Goal: Complete application form

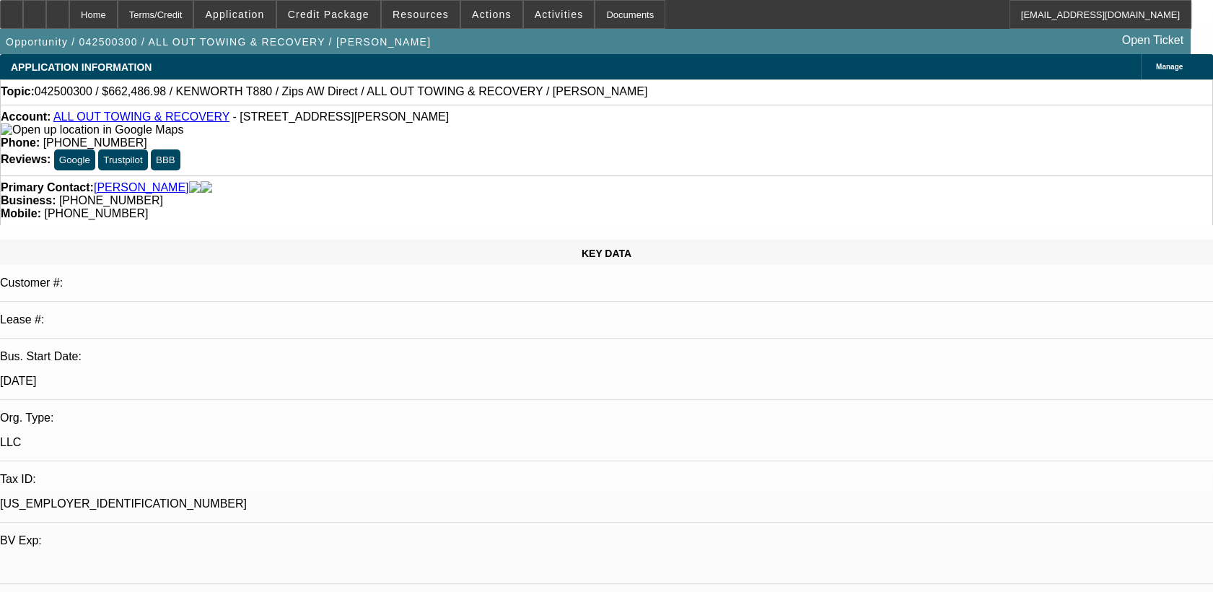
select select "0"
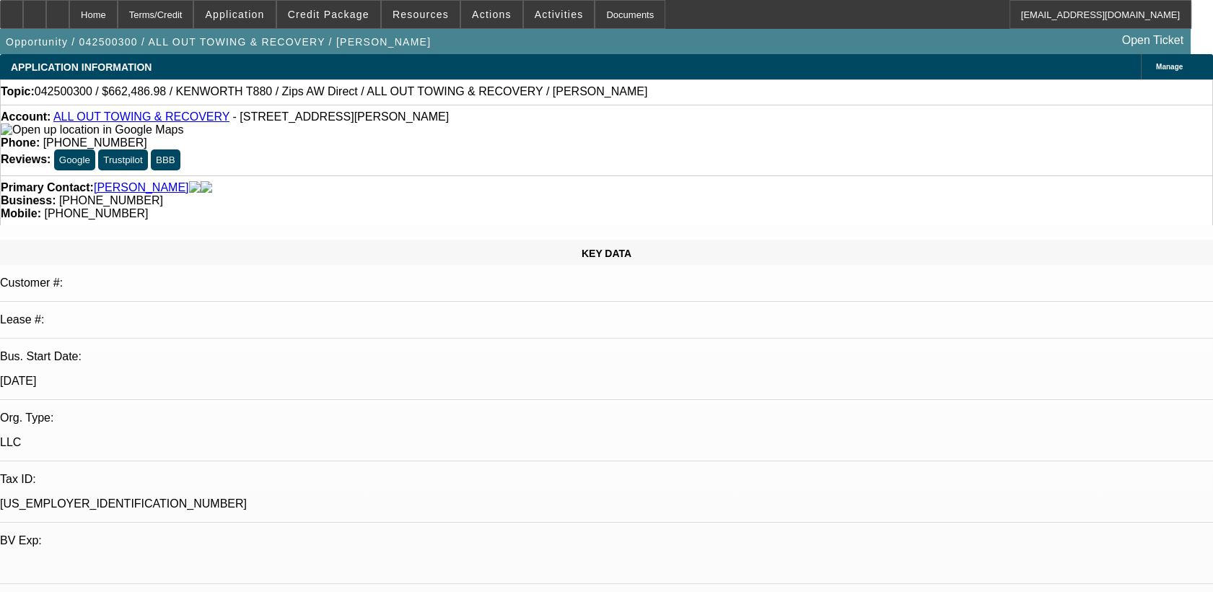
select select "0"
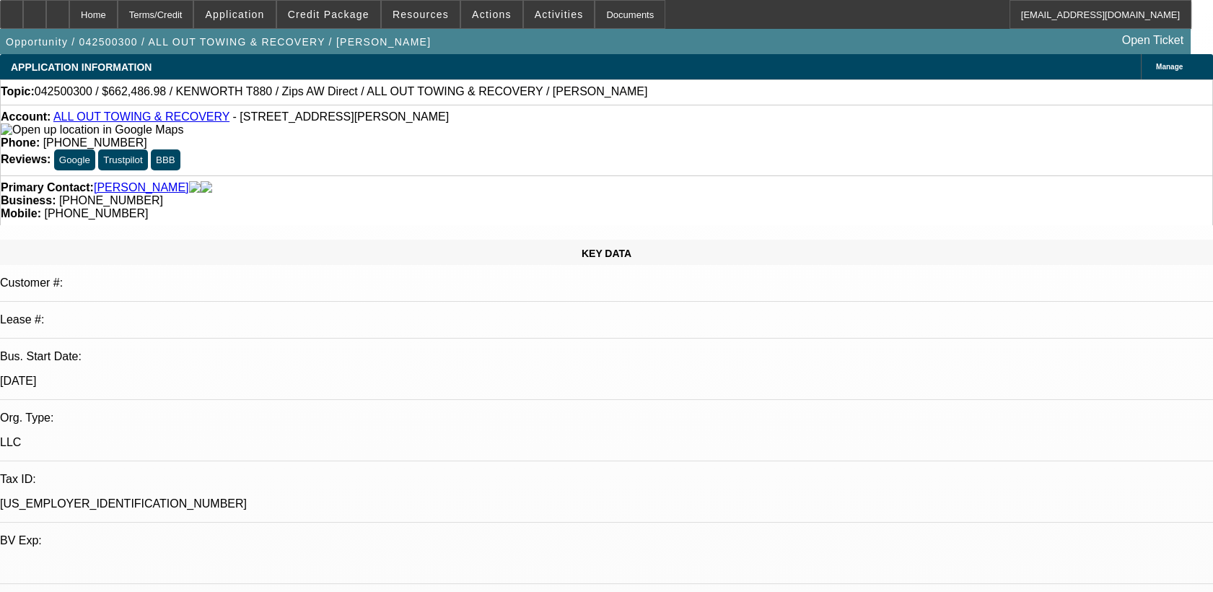
select select "0"
select select "1"
select select "2"
select select "6"
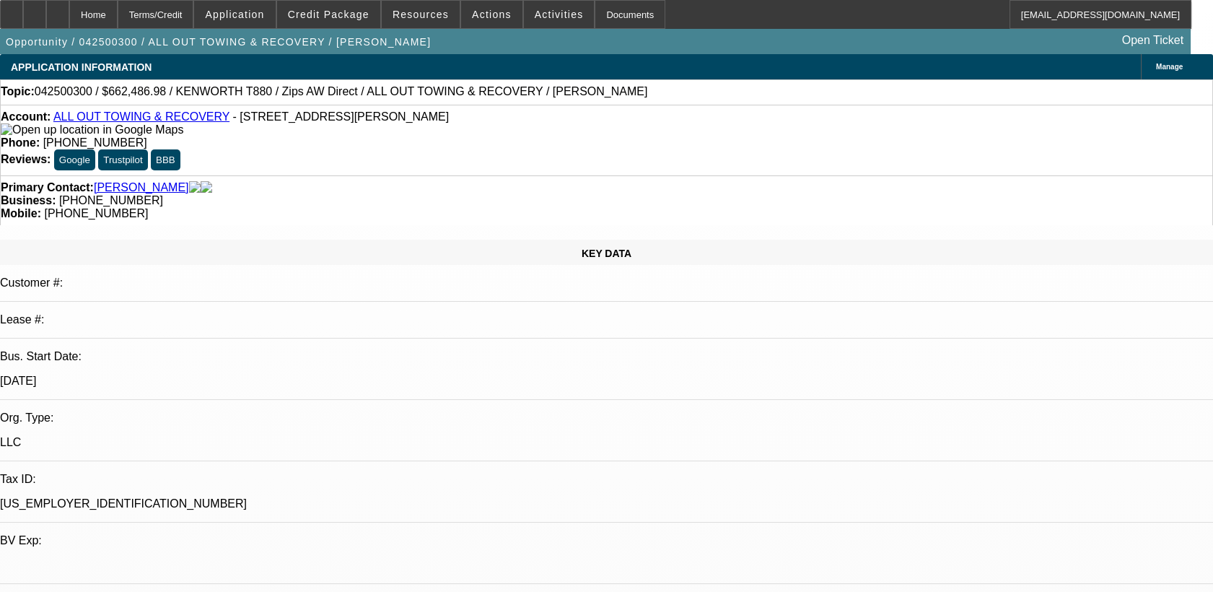
select select "1"
select select "6"
select select "1"
select select "3"
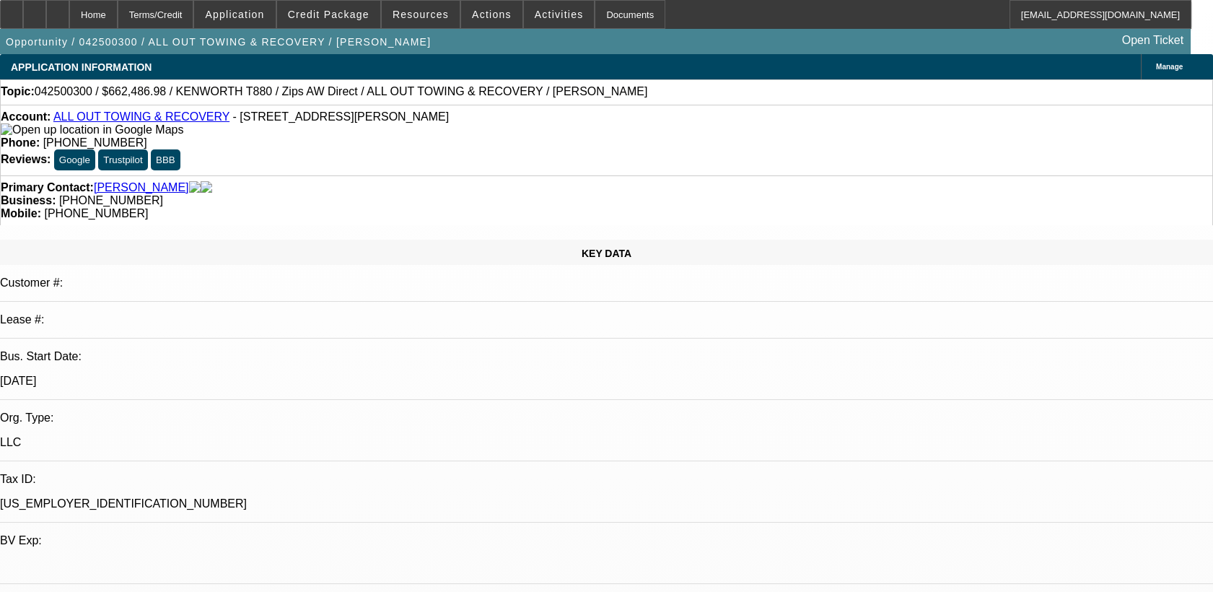
select select "6"
select select "1"
select select "2"
select select "6"
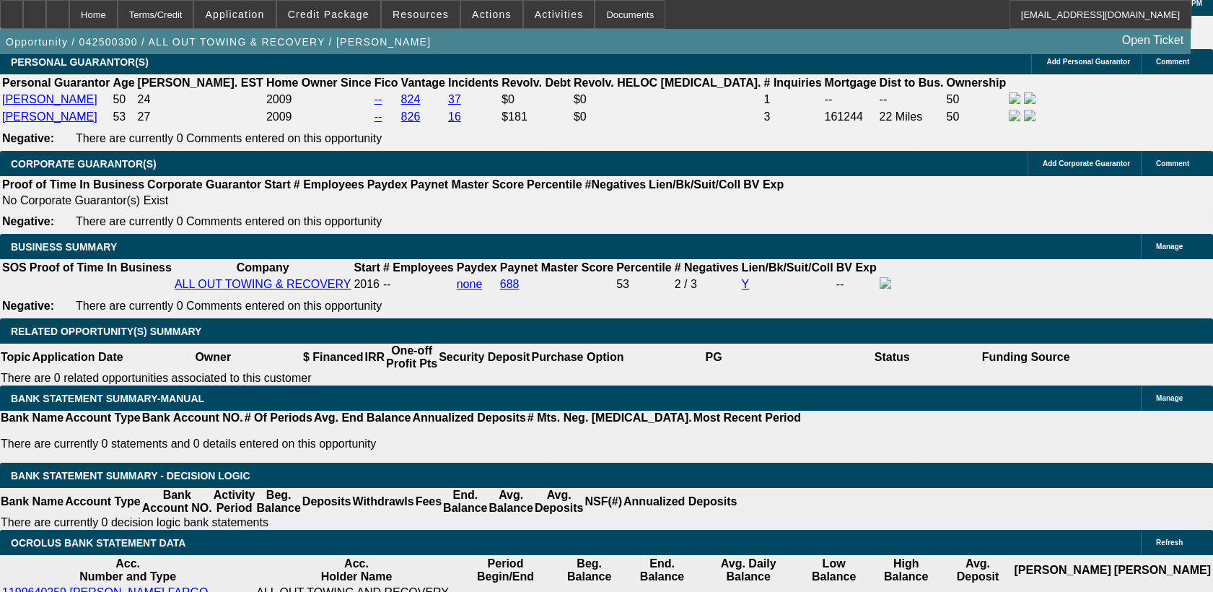
scroll to position [2629, 0]
